Goal: Information Seeking & Learning: Learn about a topic

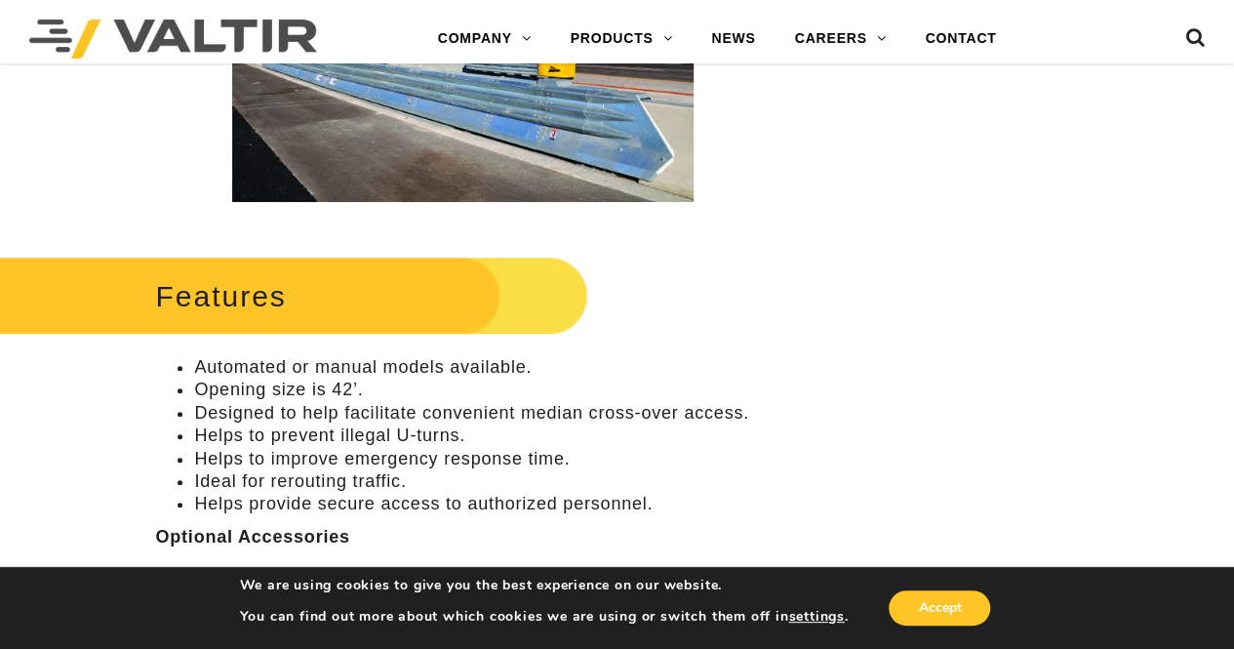
scroll to position [683, 0]
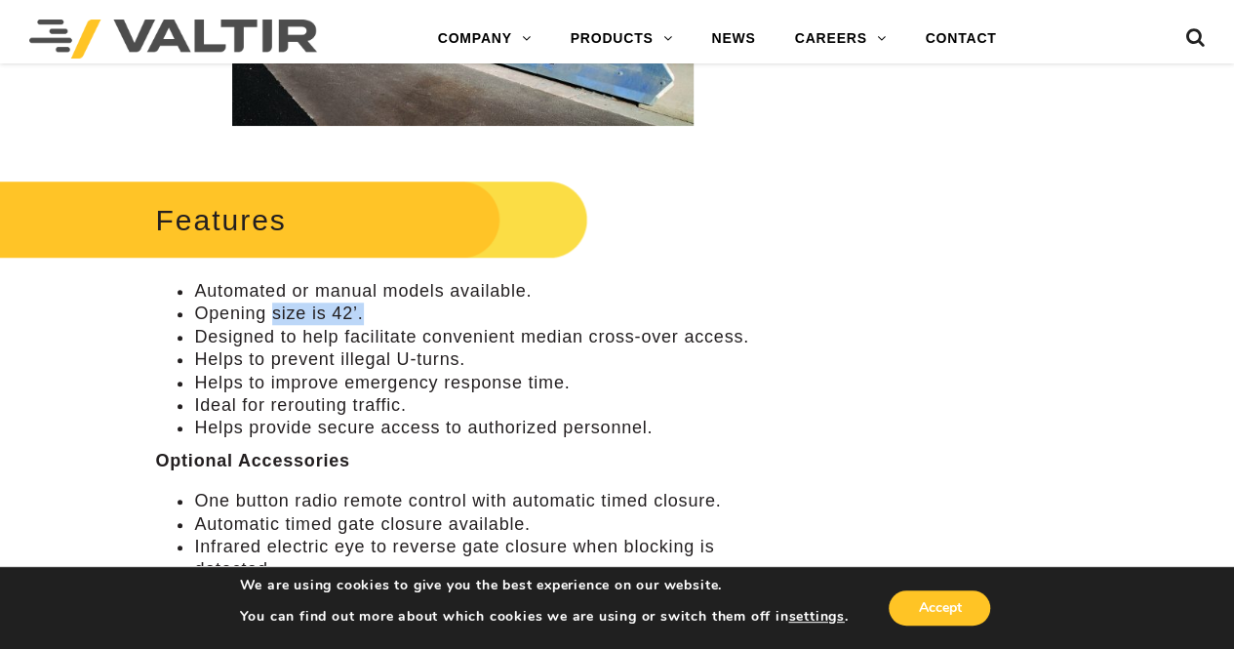
drag, startPoint x: 334, startPoint y: 313, endPoint x: 267, endPoint y: 301, distance: 67.4
click at [269, 302] on li "Opening size is 42’." at bounding box center [482, 313] width 576 height 22
click at [414, 313] on li "Opening size is 42’." at bounding box center [482, 313] width 576 height 22
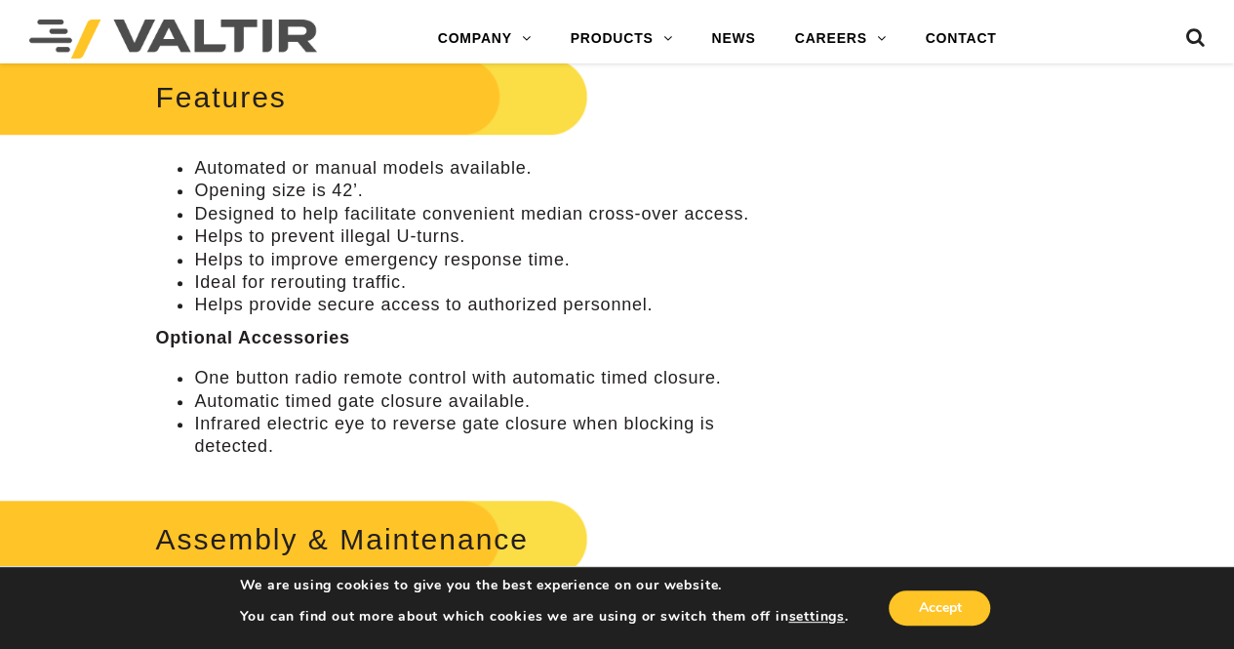
scroll to position [780, 0]
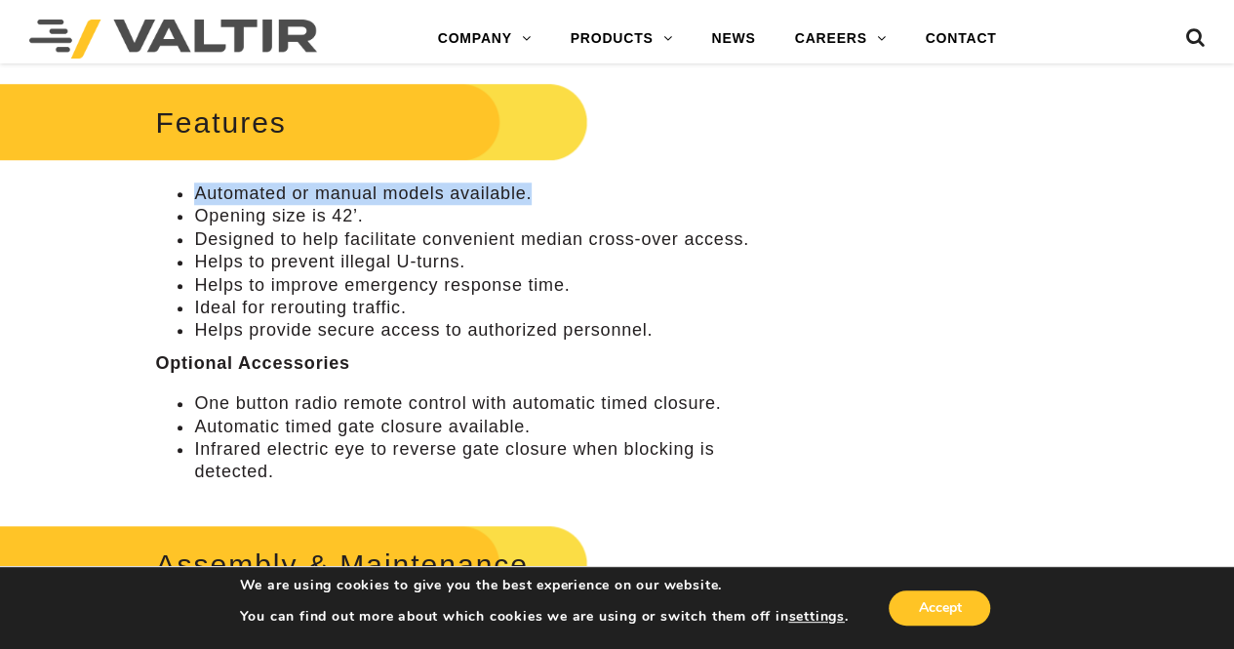
drag, startPoint x: 534, startPoint y: 189, endPoint x: 167, endPoint y: 200, distance: 367.0
click at [167, 200] on ul "Automated or manual models available. Opening size is 42’. Designed to help fac…" at bounding box center [462, 262] width 615 height 160
click at [166, 241] on ul "Automated or manual models available. Opening size is 42’. Designed to help fac…" at bounding box center [462, 262] width 615 height 160
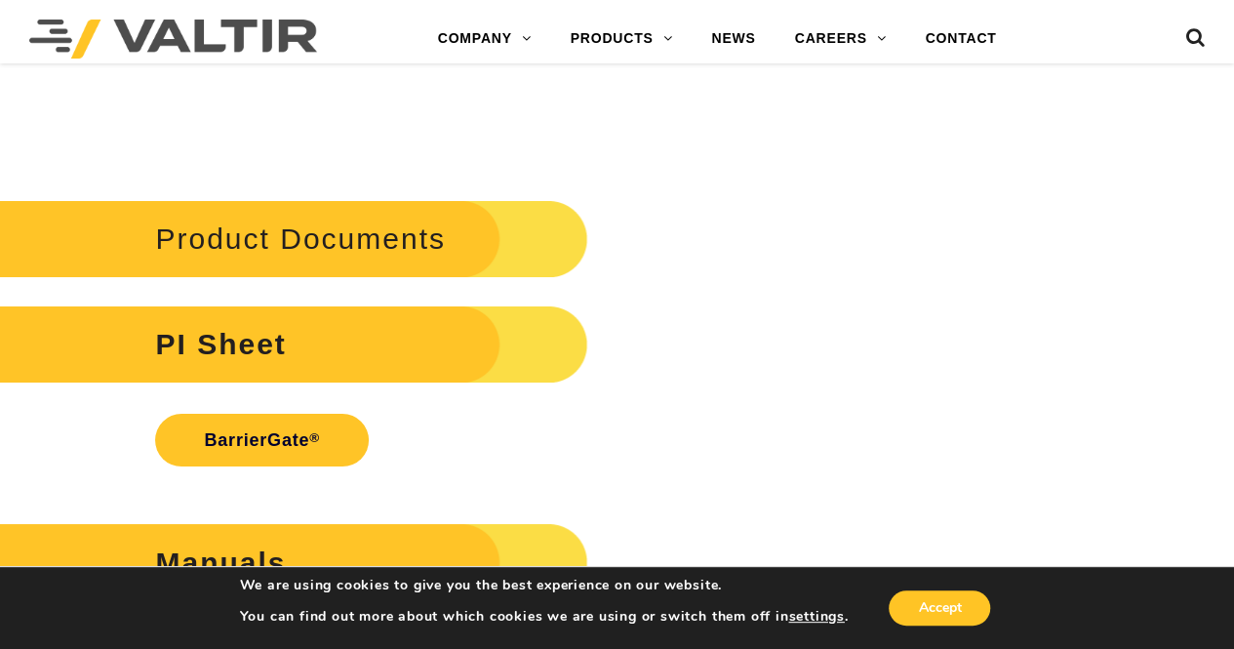
scroll to position [3512, 0]
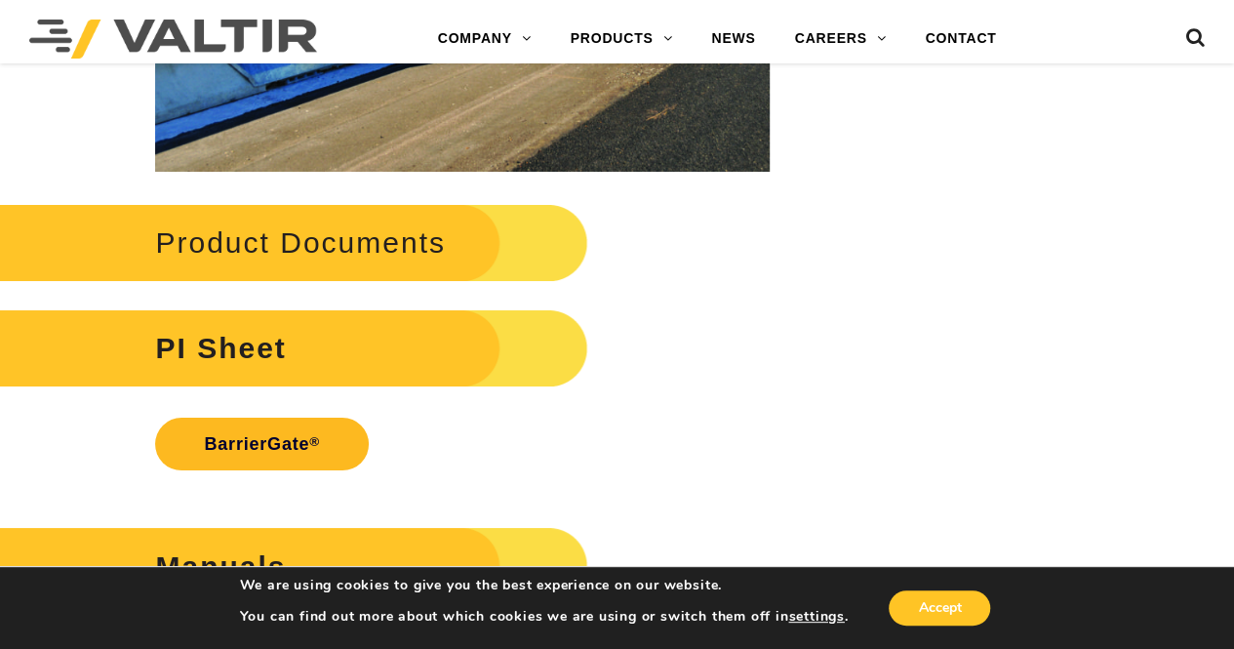
drag, startPoint x: 275, startPoint y: 444, endPoint x: 315, endPoint y: 446, distance: 40.0
click at [275, 444] on link "BarrierGate ®" at bounding box center [262, 444] width 214 height 53
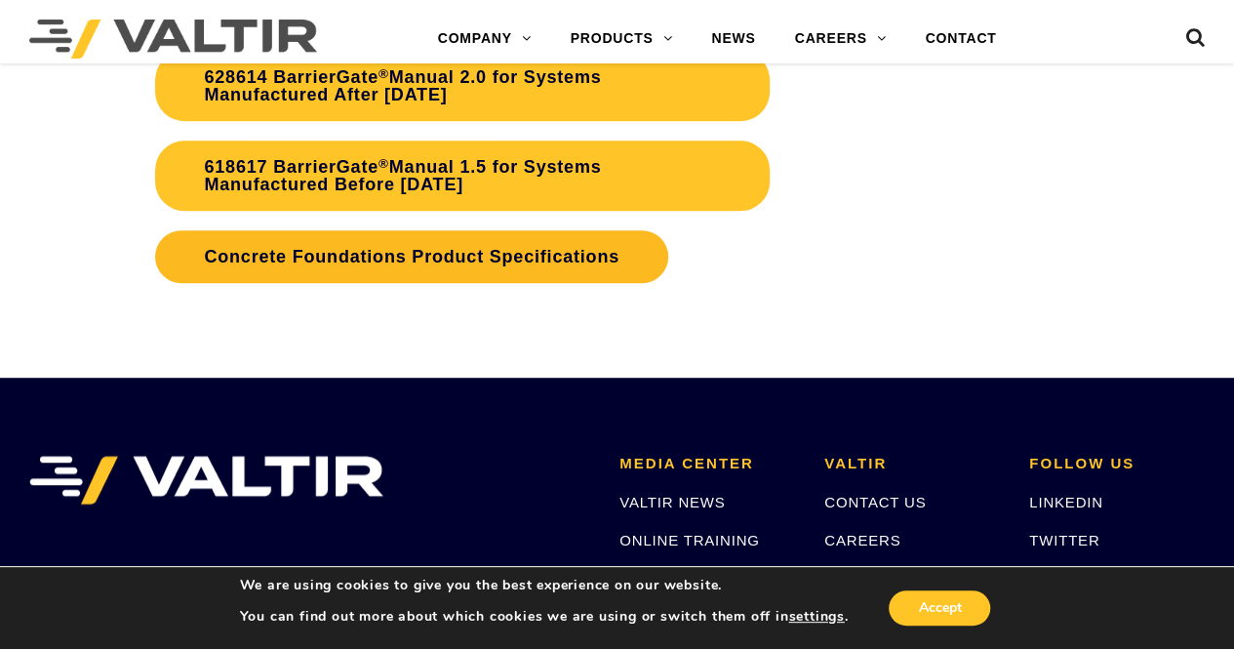
scroll to position [3902, 0]
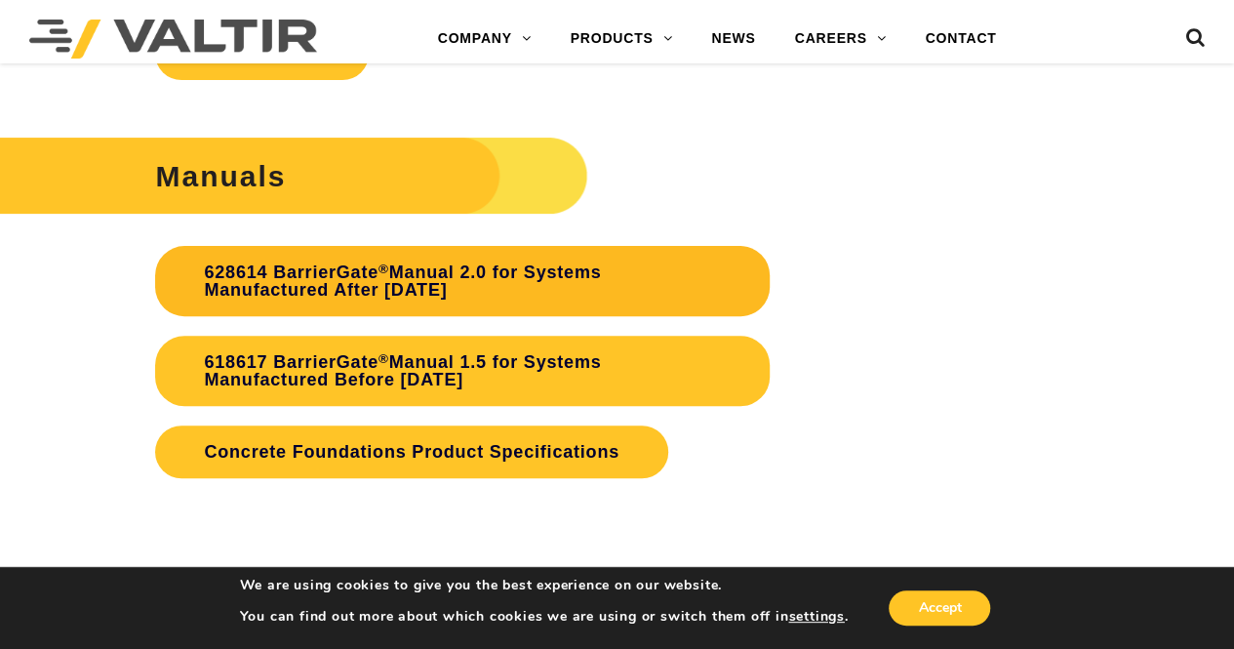
click at [478, 288] on link "628614 BarrierGate ® Manual 2.0 for Systems Manufactured After January 2024" at bounding box center [462, 281] width 615 height 70
